Goal: Task Accomplishment & Management: Use online tool/utility

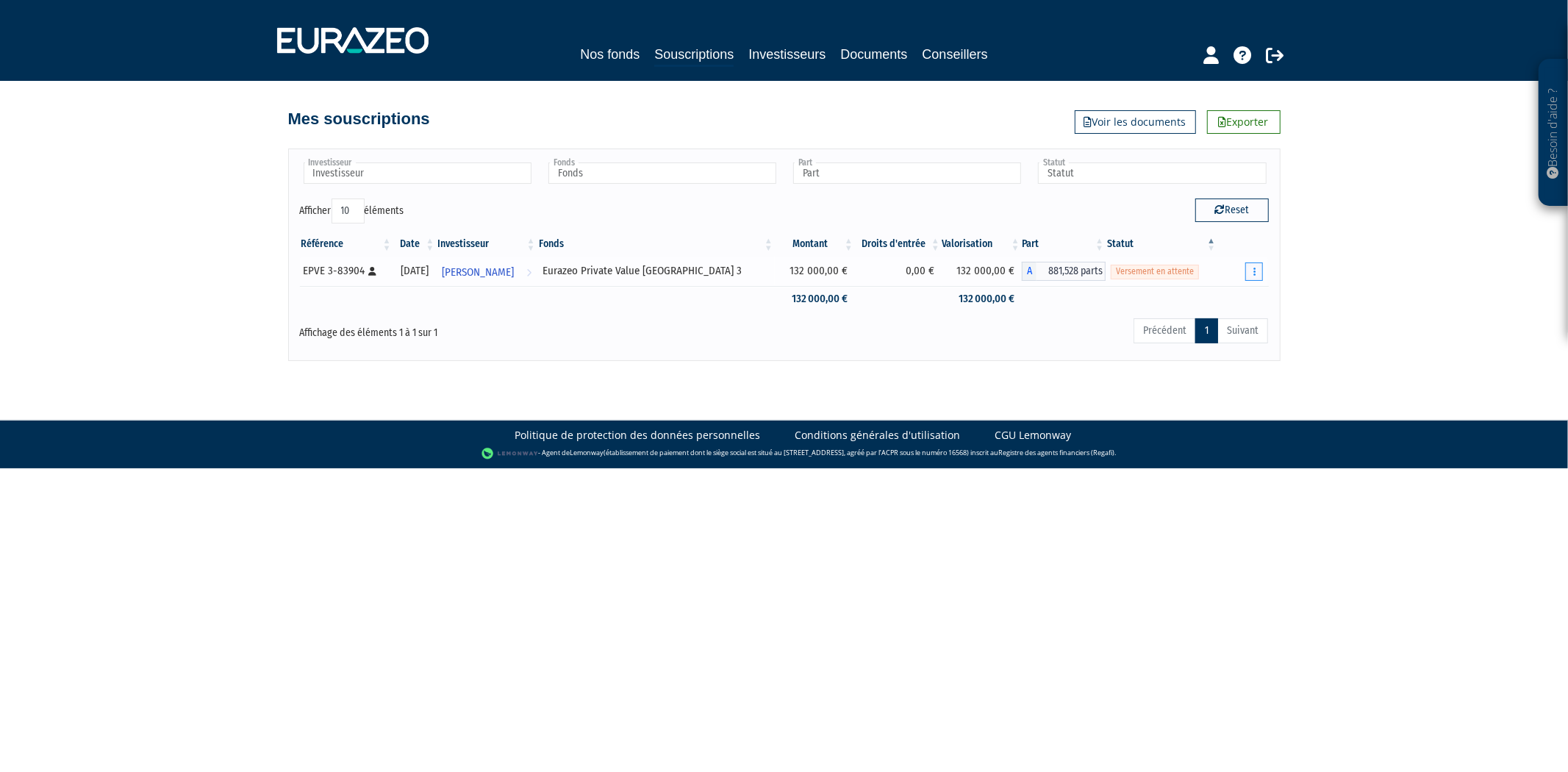
click at [1253, 267] on icon "button" at bounding box center [1254, 271] width 3 height 9
click at [1222, 319] on link "Réaliser le versement" at bounding box center [1203, 325] width 109 height 24
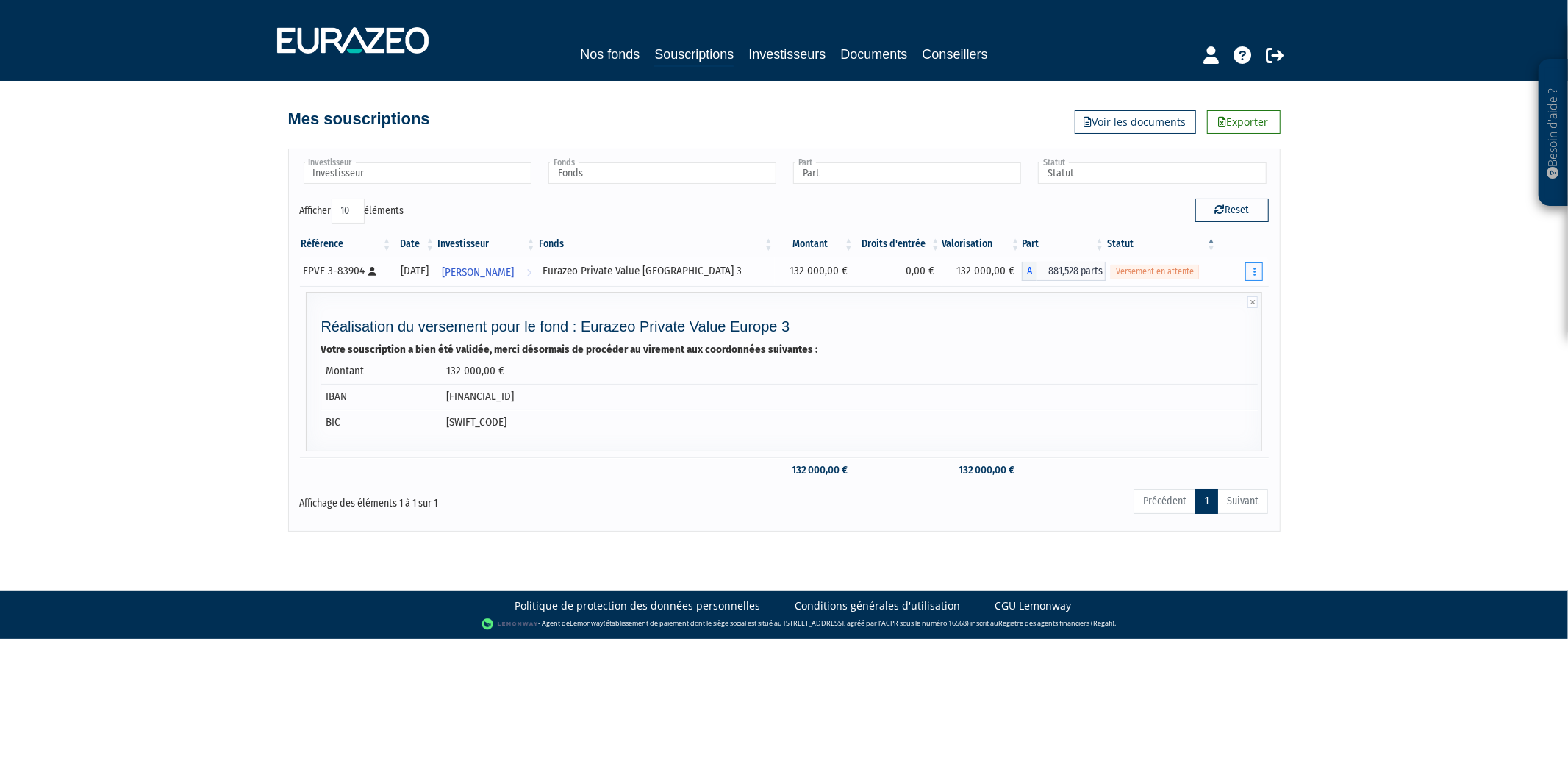
click at [1248, 272] on button "button" at bounding box center [1253, 272] width 18 height 19
click at [1195, 305] on link "Documents" at bounding box center [1203, 298] width 109 height 24
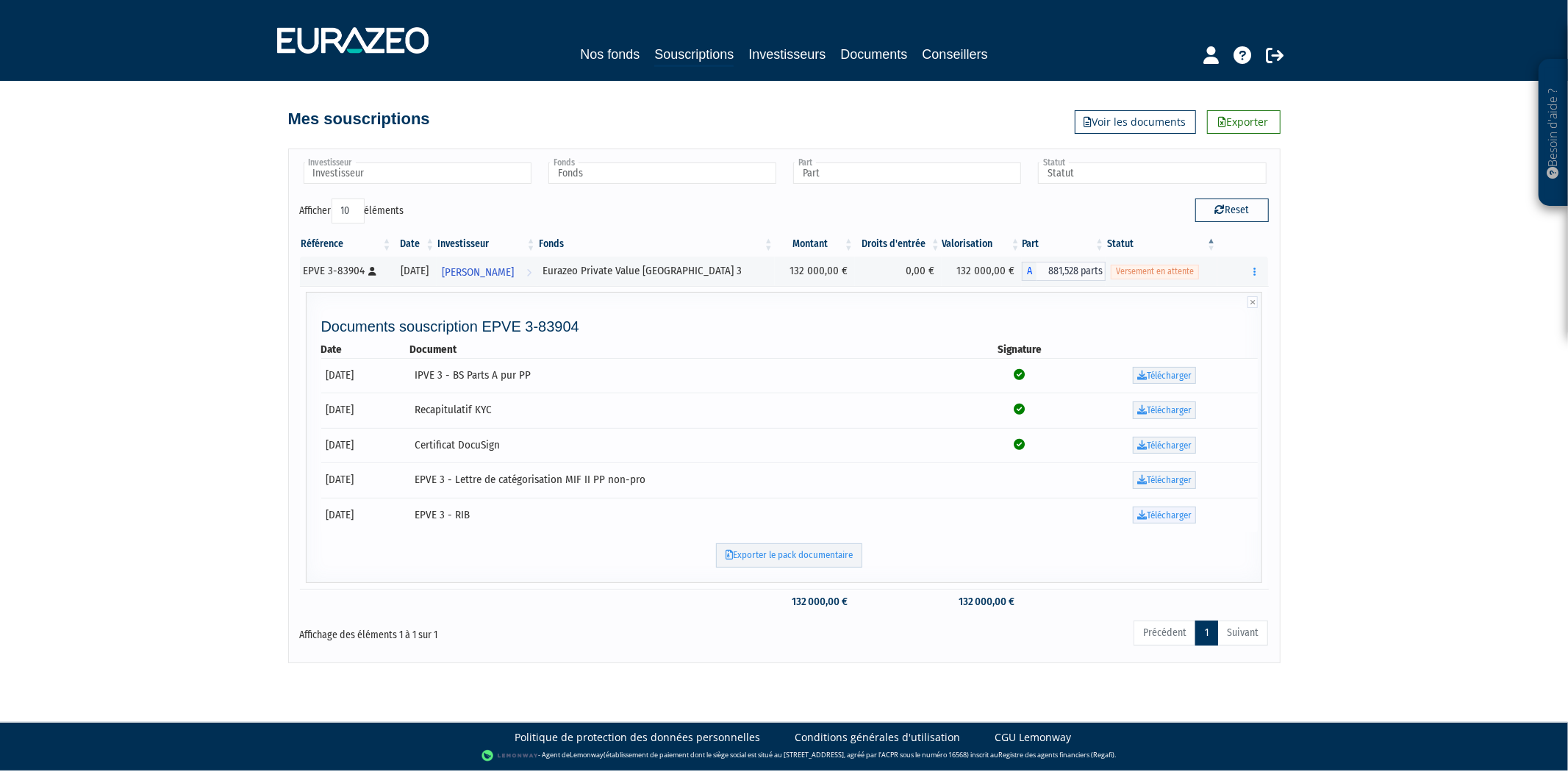
click at [1163, 520] on link "Télécharger" at bounding box center [1164, 515] width 63 height 18
click at [1167, 478] on link "Télécharger" at bounding box center [1164, 480] width 63 height 18
click at [1159, 444] on link "Télécharger" at bounding box center [1164, 445] width 63 height 18
click at [1155, 402] on link "Télécharger" at bounding box center [1164, 410] width 63 height 18
click at [1166, 375] on link "Télécharger" at bounding box center [1164, 375] width 63 height 18
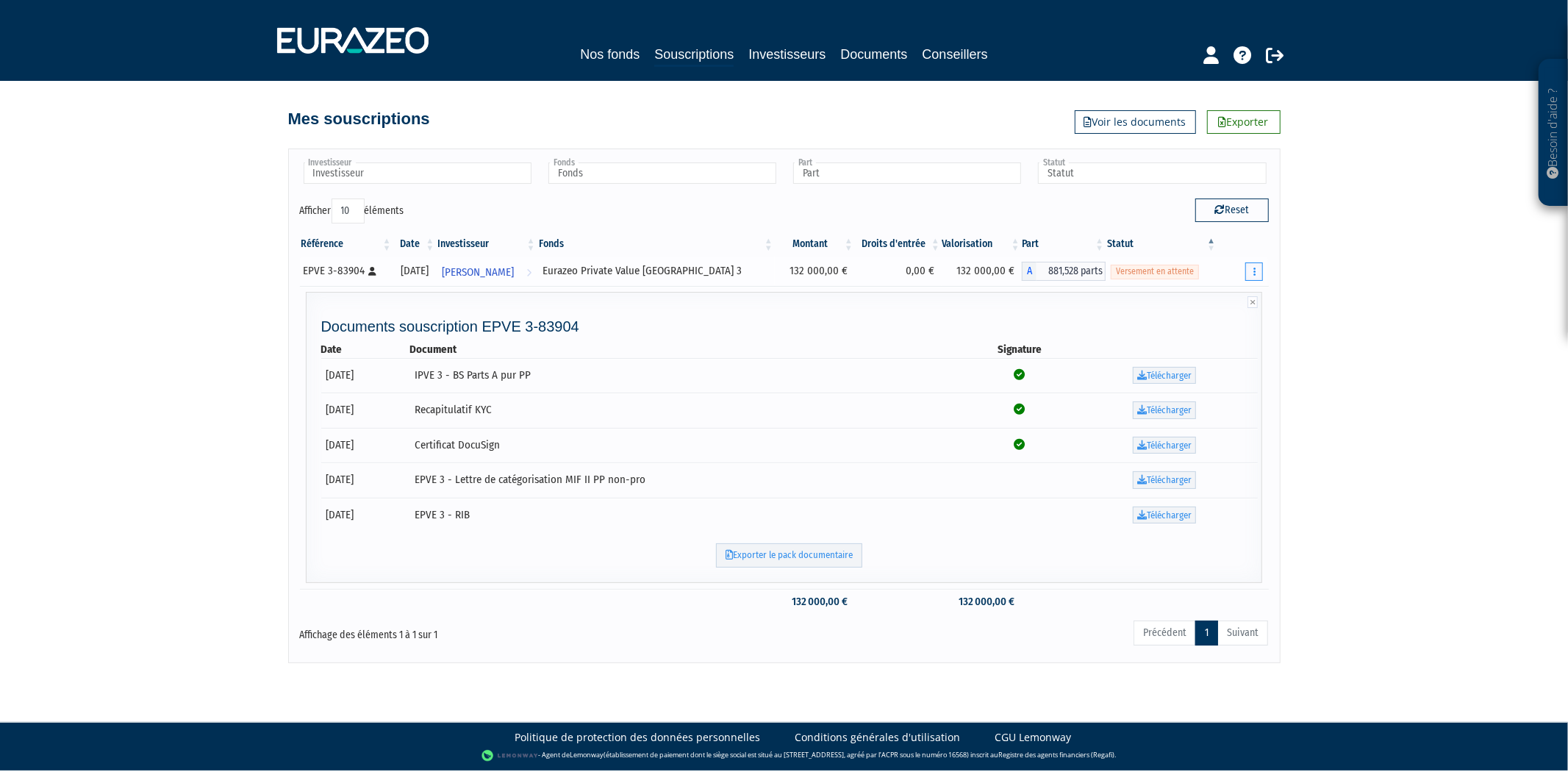
click at [1250, 269] on button "button" at bounding box center [1253, 272] width 18 height 19
click at [1194, 326] on link "Réaliser le versement" at bounding box center [1203, 325] width 109 height 24
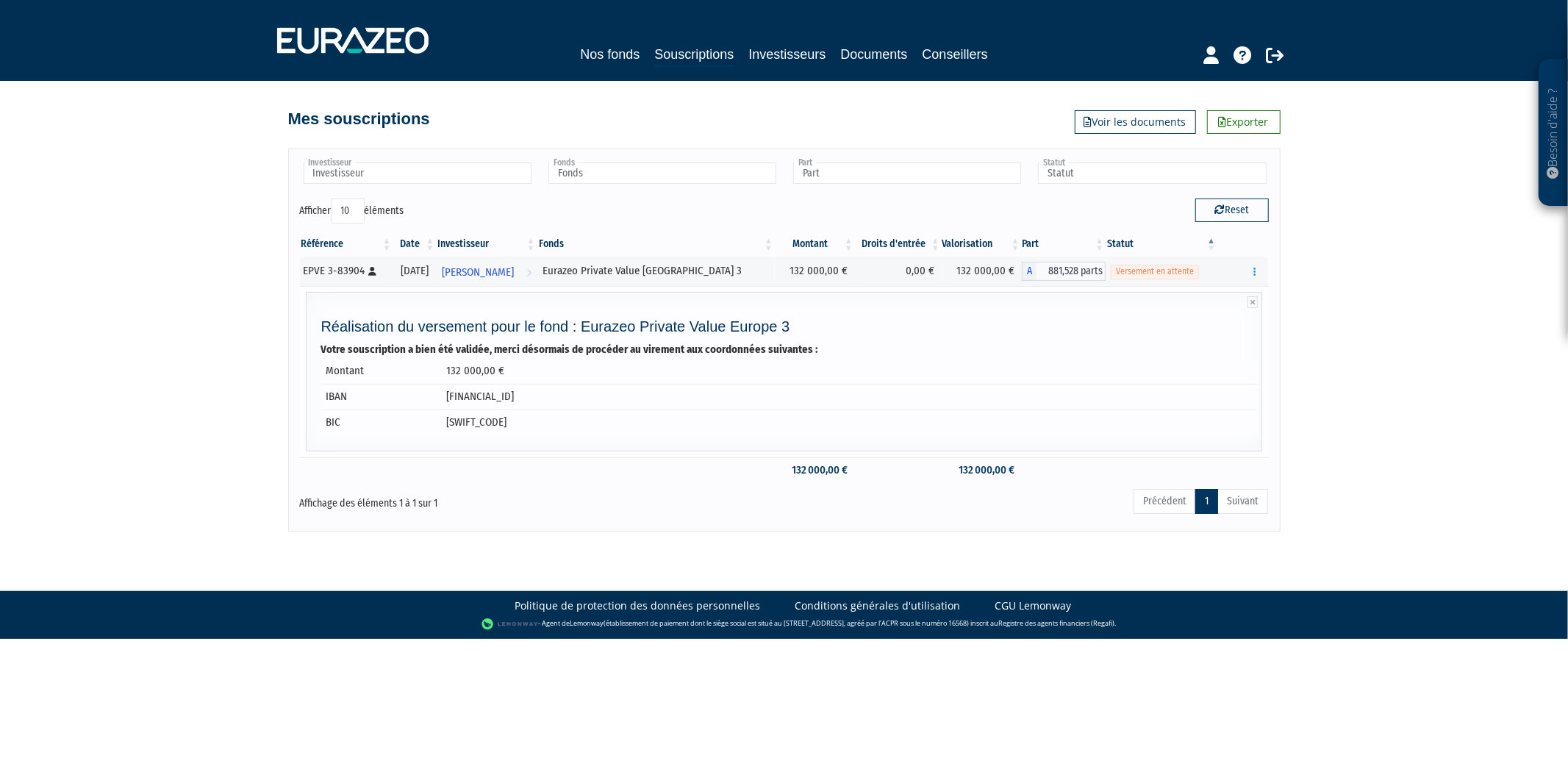
drag, startPoint x: 441, startPoint y: 396, endPoint x: 686, endPoint y: 404, distance: 245.1
click at [686, 404] on td "[FINANCIAL_ID]" at bounding box center [850, 397] width 817 height 26
copy td "[FINANCIAL_ID]"
drag, startPoint x: 485, startPoint y: 423, endPoint x: 441, endPoint y: 423, distance: 44.0
click at [437, 423] on tr "BIC [SWIFT_CODE]" at bounding box center [790, 422] width 937 height 26
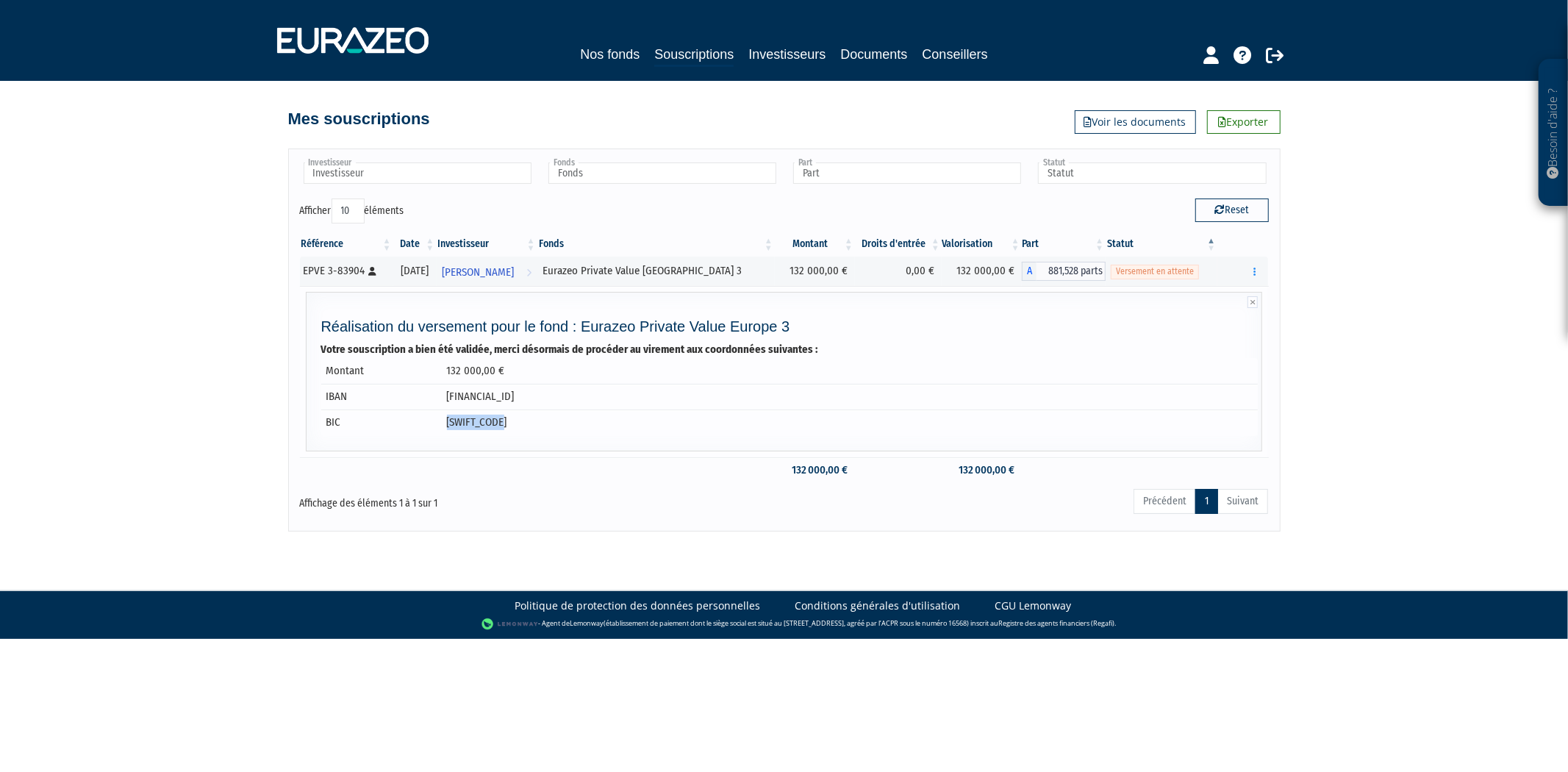
copy tr "[SWIFT_CODE]"
click at [505, 351] on strong "Votre souscription a bien été validée, merci désormais de procéder au virement …" at bounding box center [570, 350] width 497 height 14
drag, startPoint x: 453, startPoint y: 418, endPoint x: 498, endPoint y: 420, distance: 45.0
click at [498, 420] on td "[SWIFT_CODE]" at bounding box center [850, 422] width 817 height 26
copy td "OGEFRPPA"
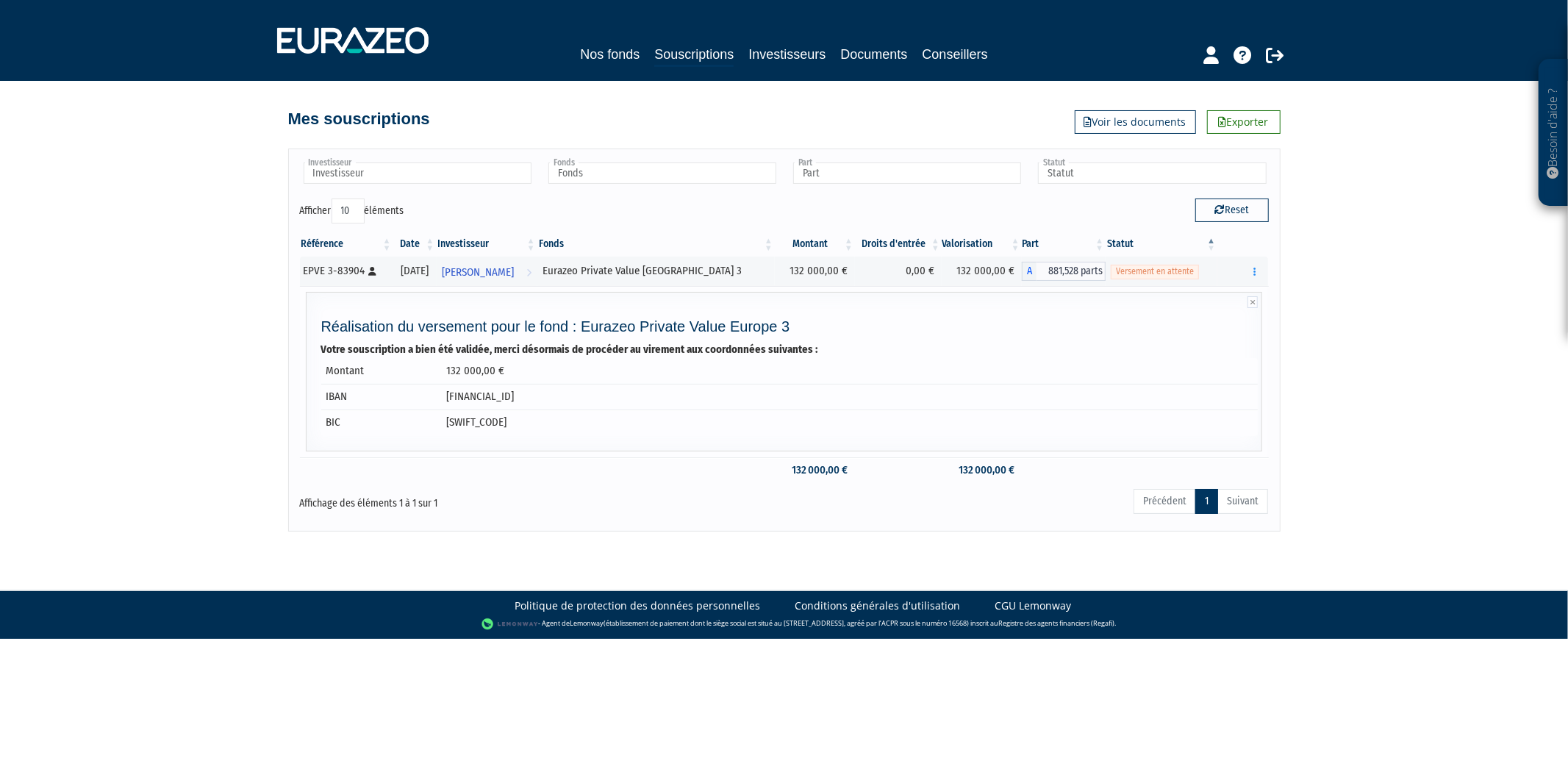
click at [536, 446] on div "Réalisation du versement pour le fond : Eurazeo Private Value Europe 3 Votre so…" at bounding box center [784, 371] width 957 height 160
